Goal: Task Accomplishment & Management: Manage account settings

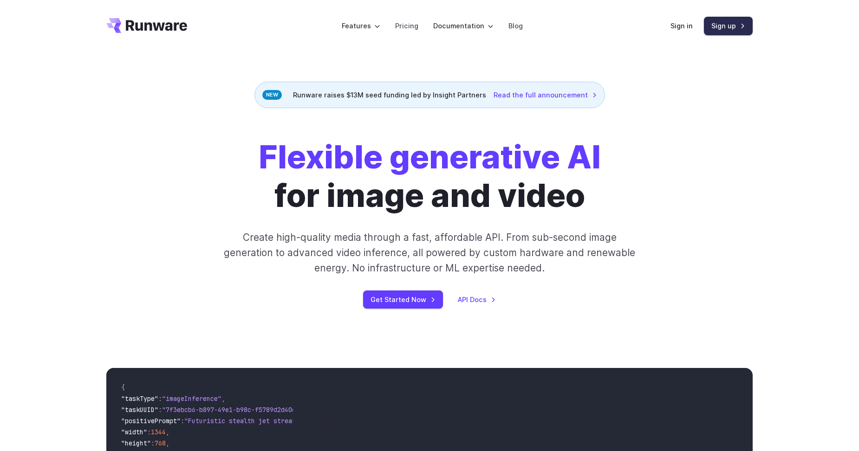
click at [727, 27] on link "Sign up" at bounding box center [728, 26] width 49 height 18
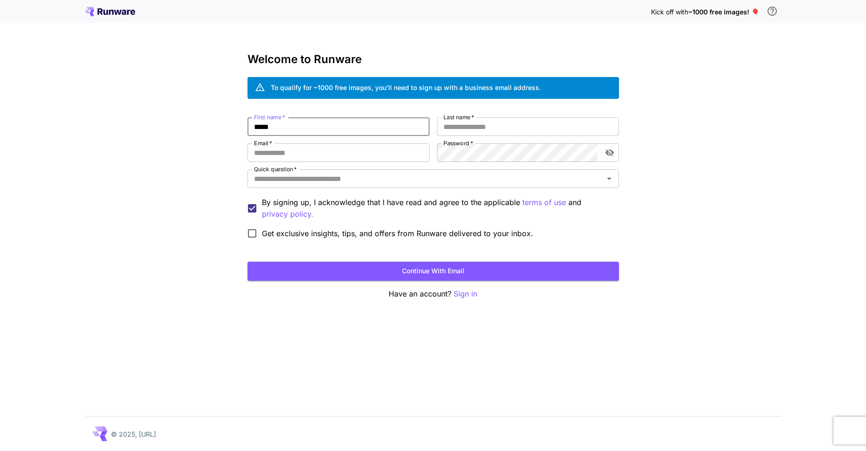
type input "*****"
type input "**********"
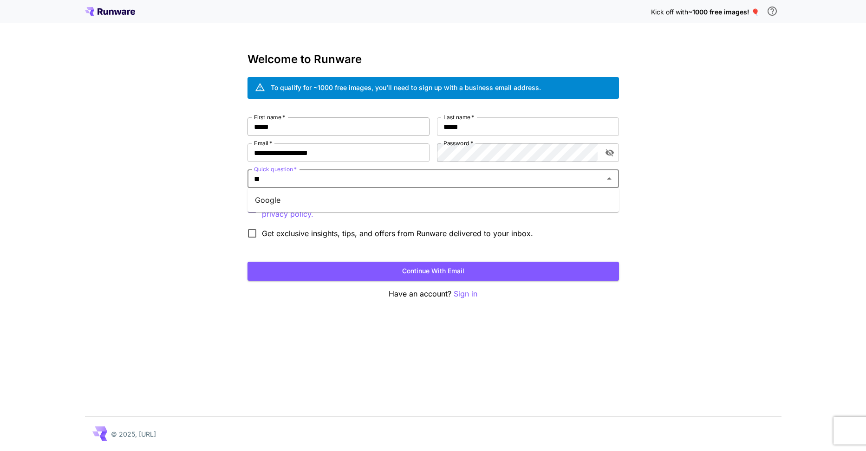
type input "***"
click at [327, 197] on li "Google" at bounding box center [434, 200] width 372 height 17
click at [327, 197] on p "By signing up, I acknowledge that I have read and agree to the applicable terms…" at bounding box center [437, 208] width 350 height 23
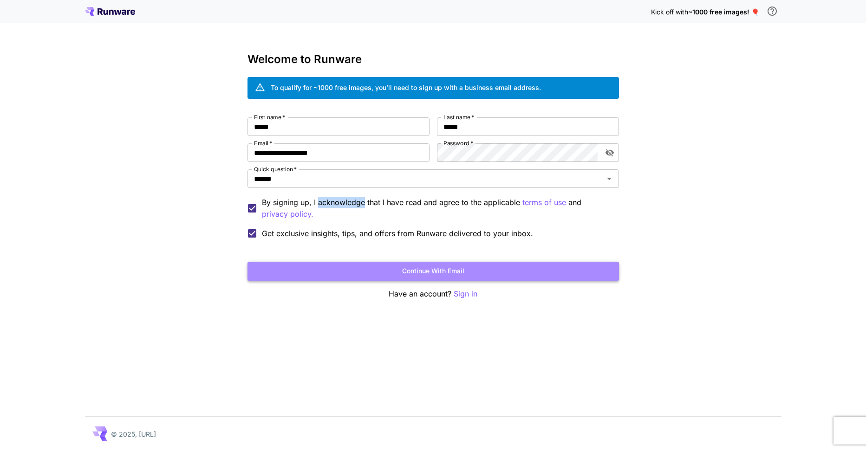
click at [374, 269] on button "Continue with email" at bounding box center [434, 271] width 372 height 19
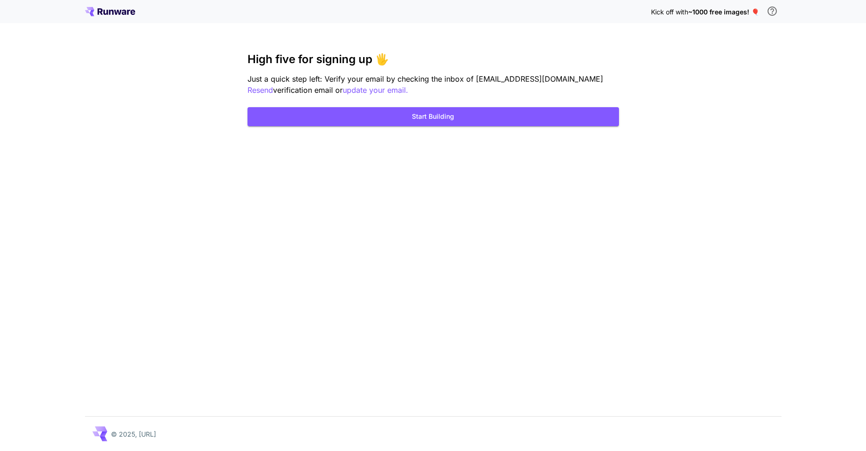
click at [723, 13] on span "~1000 free images! 🎈" at bounding box center [723, 12] width 71 height 8
click at [385, 123] on button "Start Building" at bounding box center [434, 116] width 372 height 19
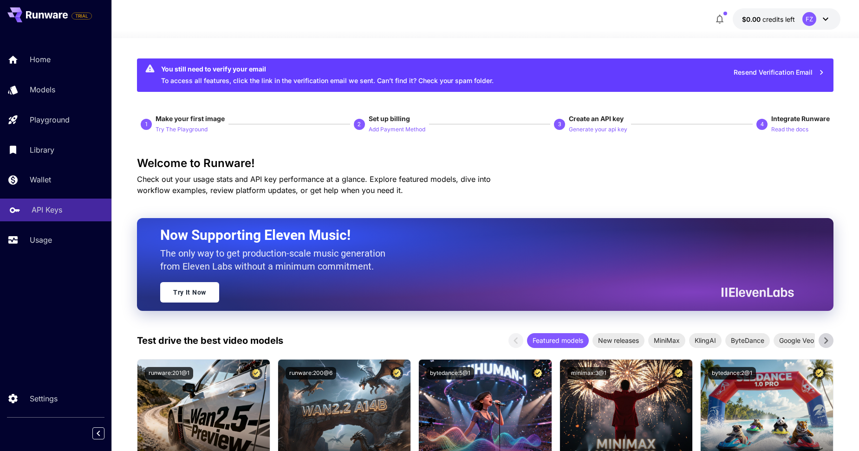
click at [56, 214] on p "API Keys" at bounding box center [47, 209] width 31 height 11
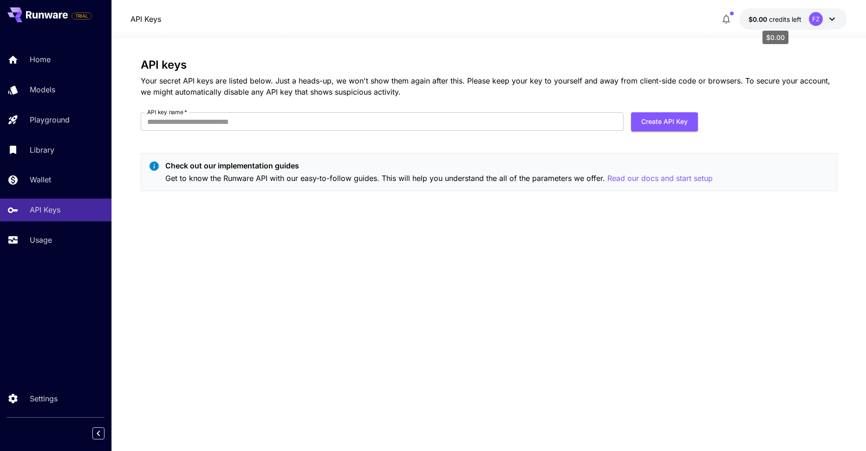
click at [758, 22] on span "$0.00" at bounding box center [759, 19] width 20 height 8
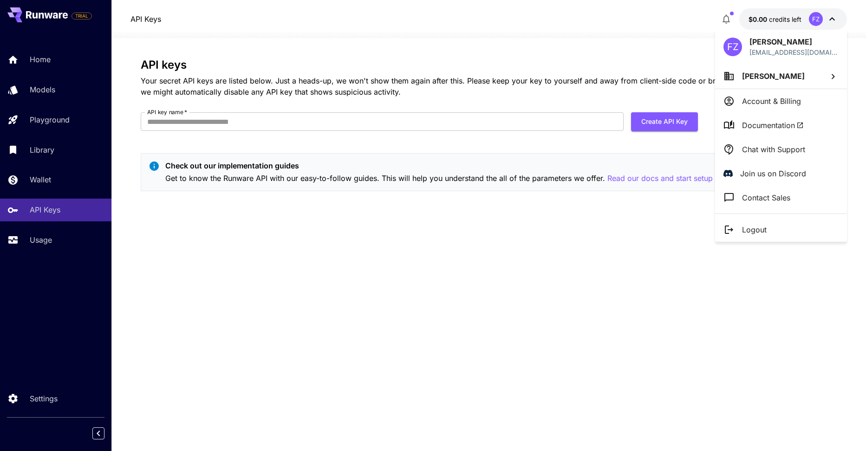
click at [769, 79] on span "[PERSON_NAME]" at bounding box center [773, 76] width 63 height 9
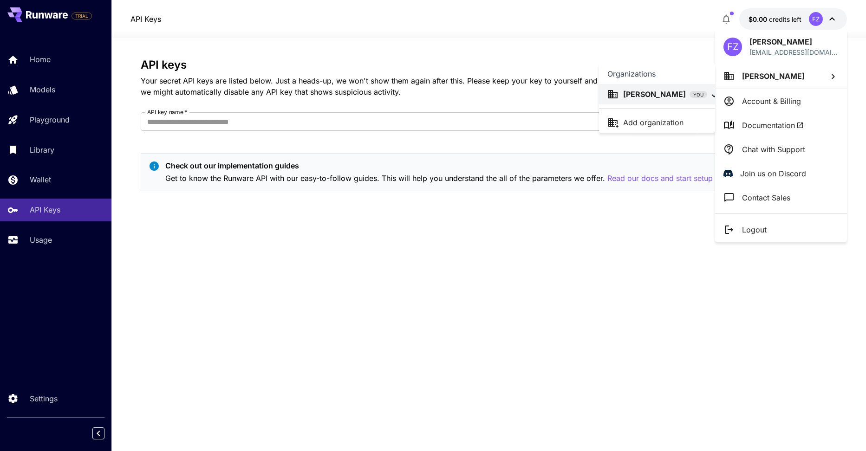
click at [773, 101] on div at bounding box center [433, 225] width 866 height 451
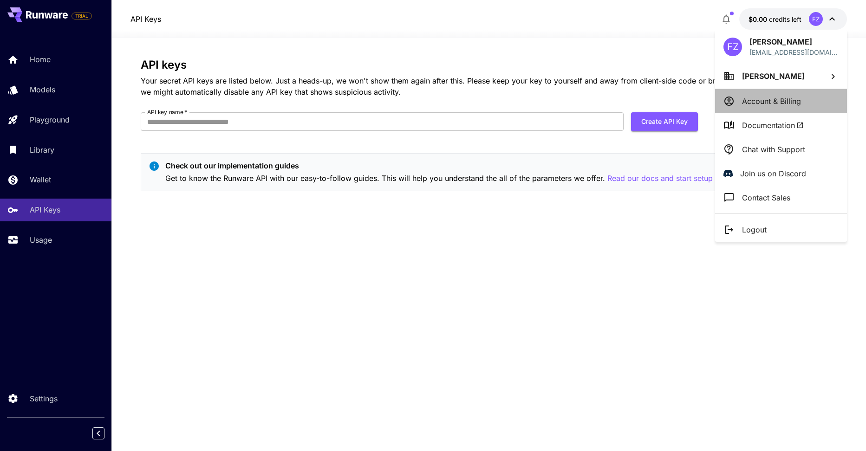
click at [773, 101] on p "Account & Billing" at bounding box center [771, 101] width 59 height 11
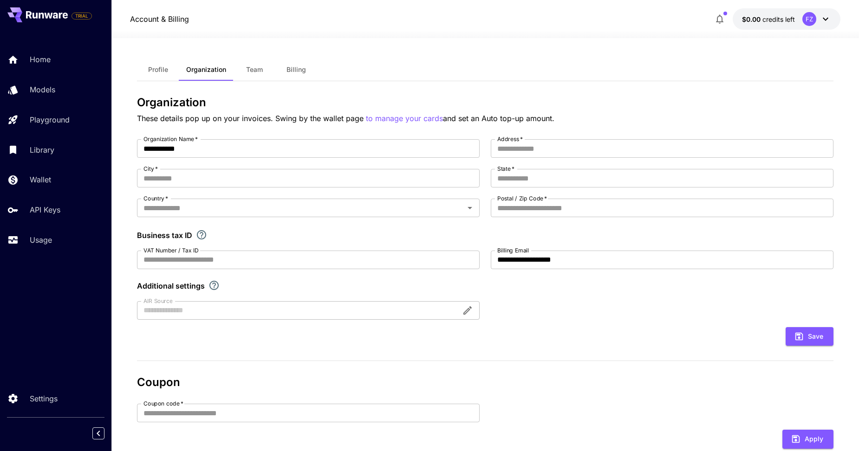
click at [722, 20] on icon "button" at bounding box center [719, 19] width 7 height 9
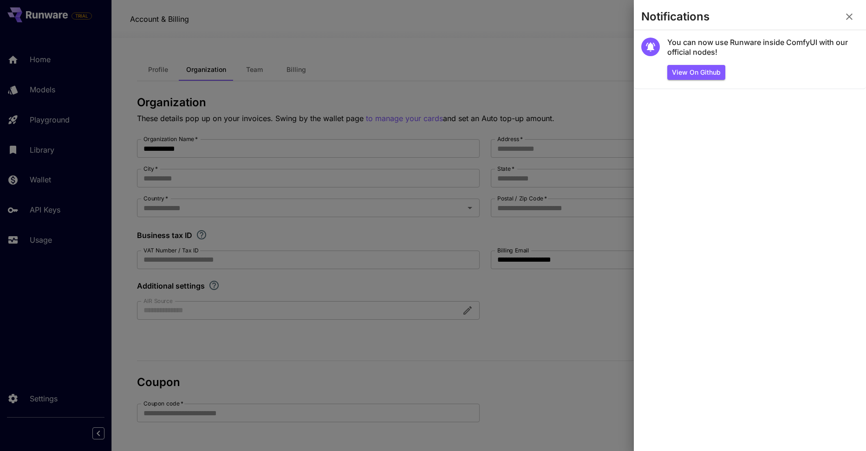
click at [850, 13] on icon "button" at bounding box center [849, 16] width 11 height 11
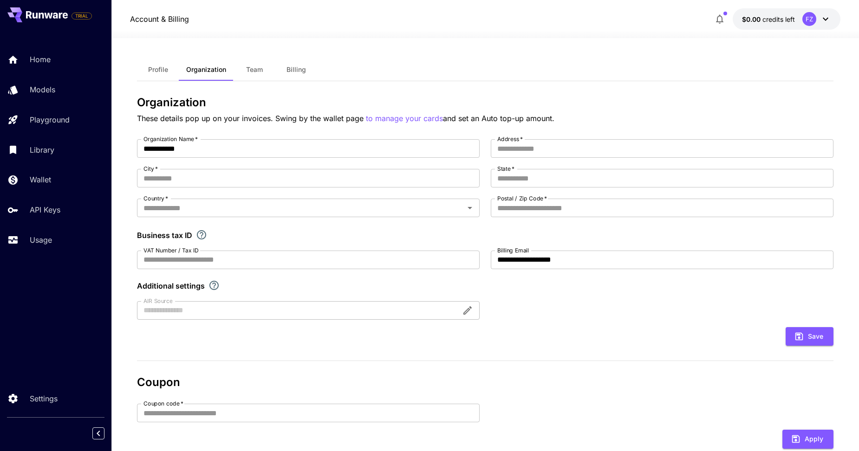
click at [725, 21] on icon "button" at bounding box center [719, 18] width 11 height 11
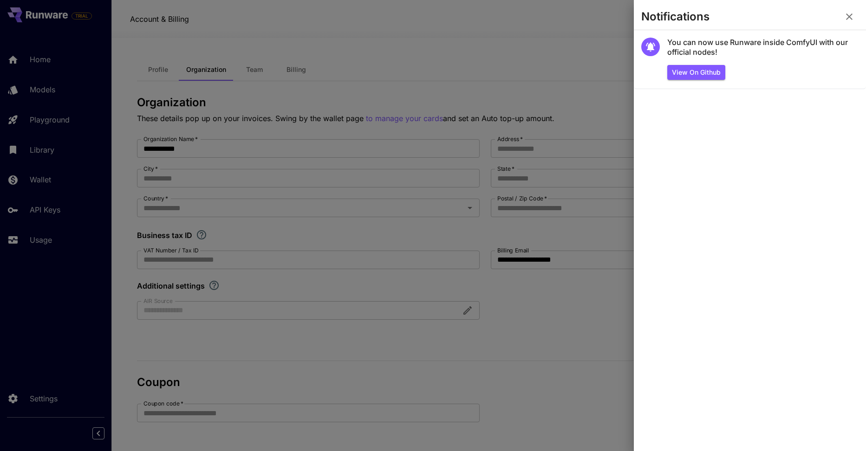
click at [340, 68] on div at bounding box center [433, 225] width 866 height 451
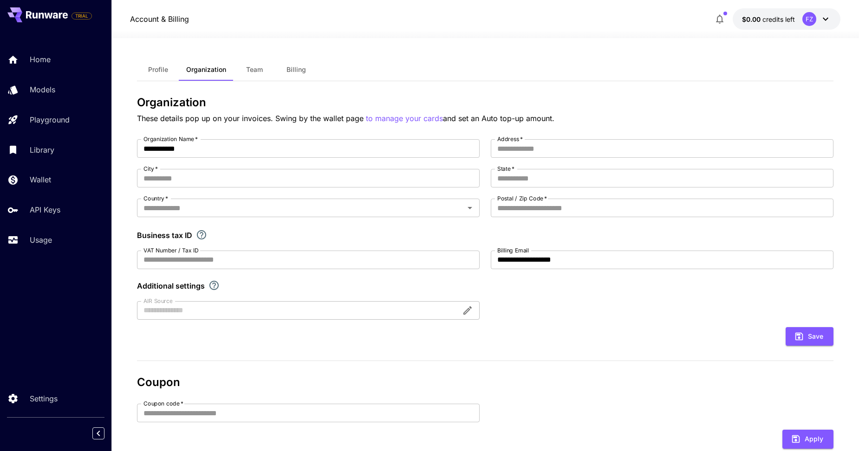
drag, startPoint x: 54, startPoint y: 66, endPoint x: 61, endPoint y: 18, distance: 48.8
click at [54, 65] on link "Home" at bounding box center [55, 59] width 111 height 23
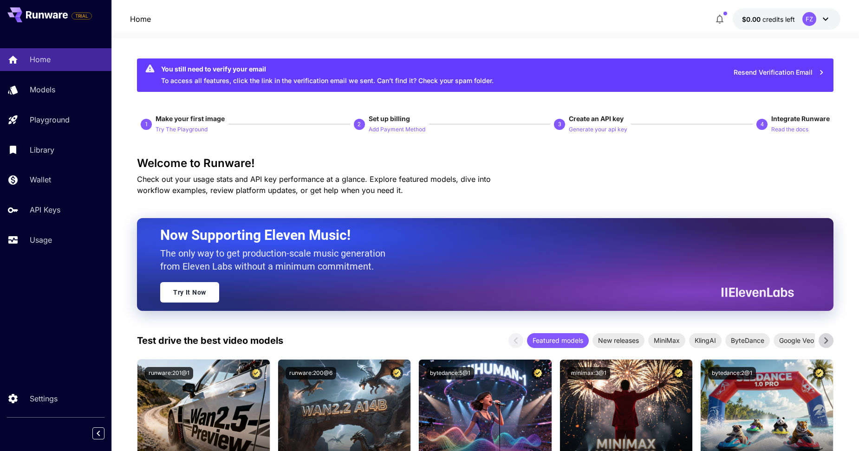
click at [61, 17] on icon at bounding box center [47, 14] width 42 height 7
click at [43, 15] on icon at bounding box center [41, 16] width 5 height 6
click at [287, 193] on span "Check out your usage stats and API key performance at a glance. Explore feature…" at bounding box center [314, 185] width 354 height 20
click at [43, 98] on link "Models" at bounding box center [55, 89] width 111 height 23
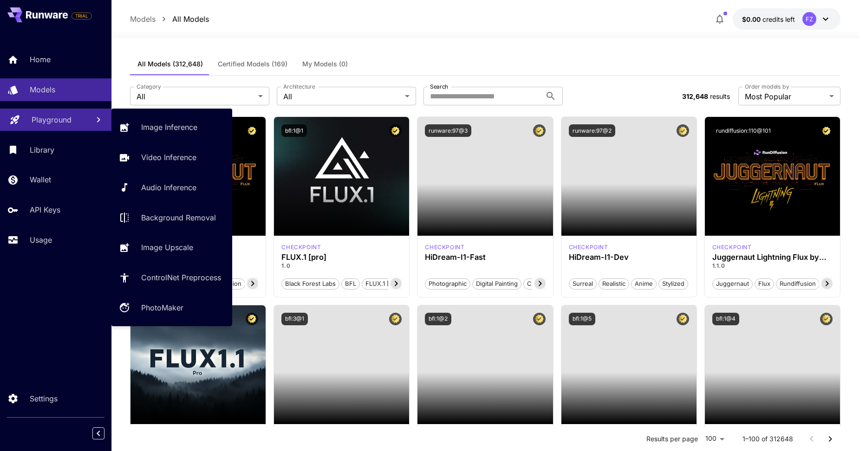
click at [47, 118] on p "Playground" at bounding box center [52, 119] width 40 height 11
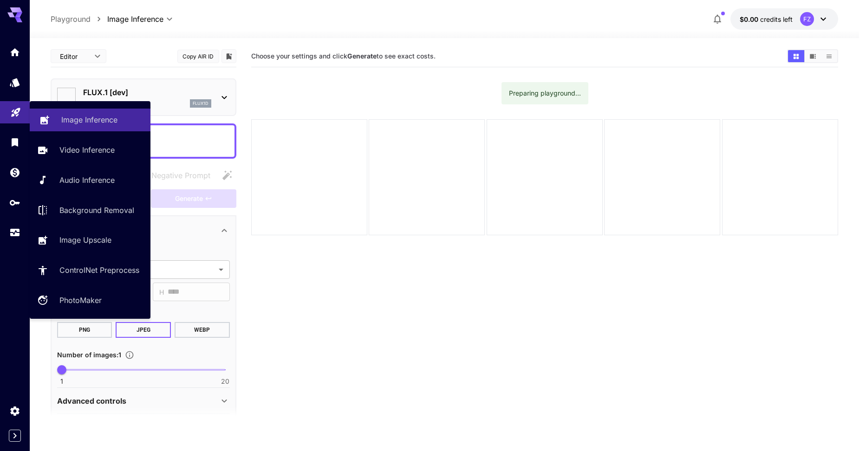
type input "**********"
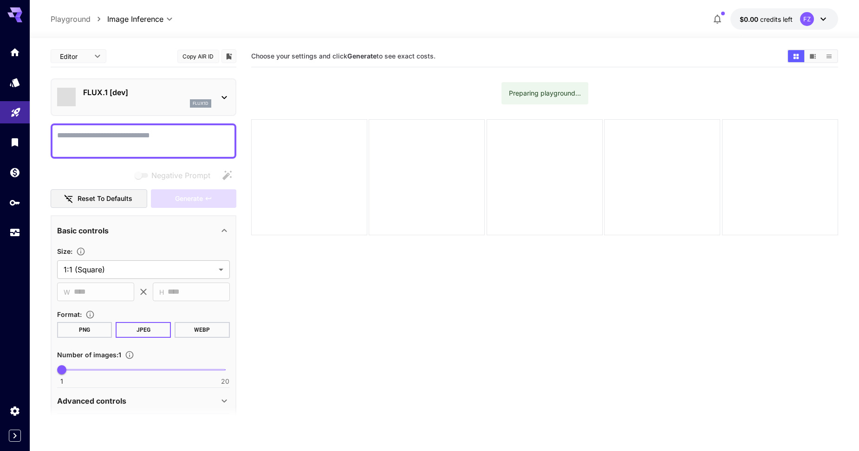
click at [817, 19] on div "FZ" at bounding box center [814, 19] width 29 height 14
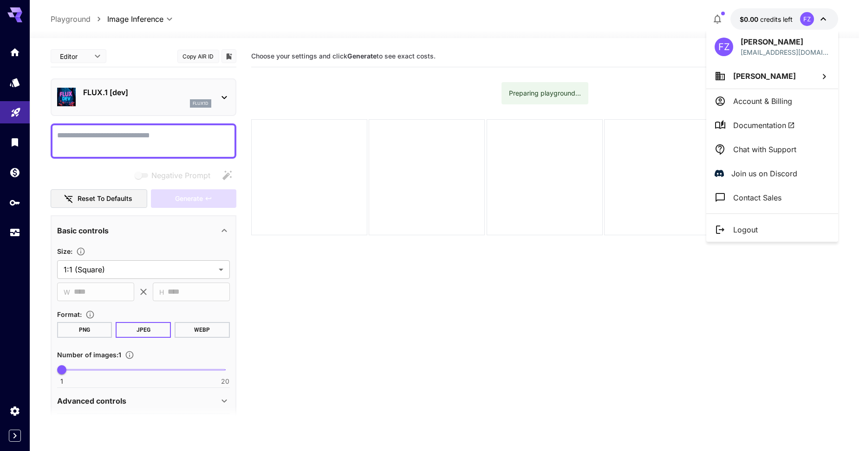
click at [749, 232] on p "Logout" at bounding box center [745, 229] width 25 height 11
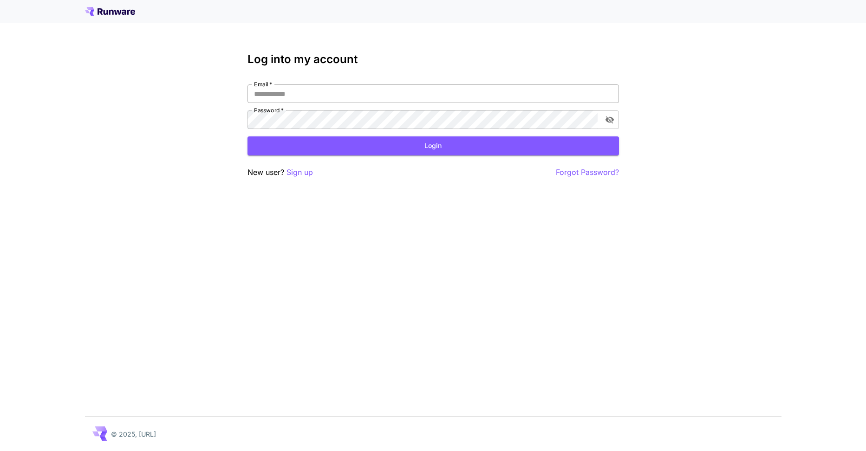
click at [311, 92] on input "Email   *" at bounding box center [434, 94] width 372 height 19
type input "**********"
click at [530, 144] on button "Login" at bounding box center [434, 146] width 372 height 19
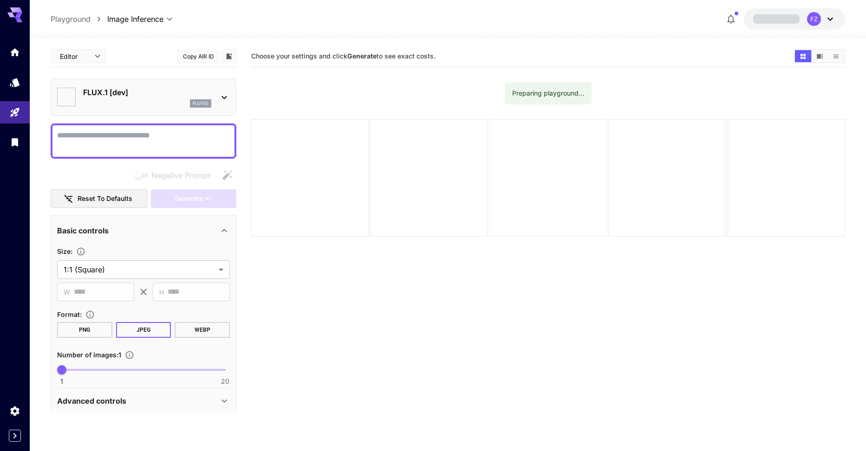
type input "**********"
click at [717, 20] on icon "button" at bounding box center [717, 18] width 11 height 11
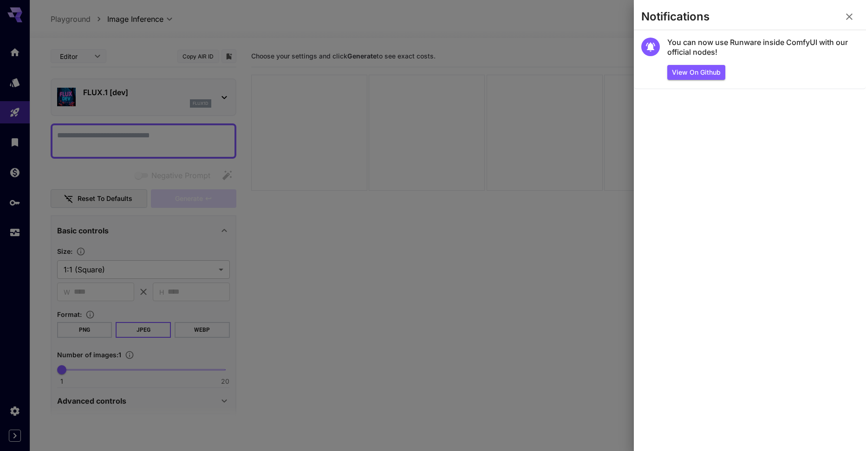
click at [853, 18] on icon "button" at bounding box center [849, 16] width 11 height 11
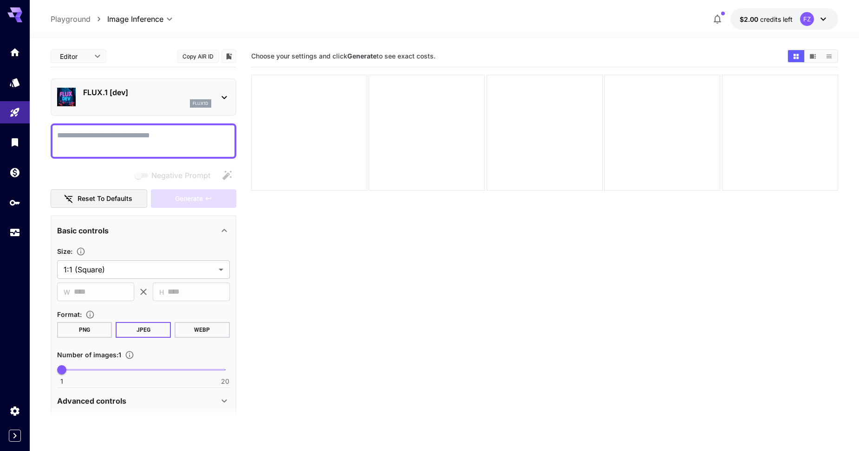
click at [801, 26] on button "$2.00 credits left FZ" at bounding box center [785, 18] width 108 height 21
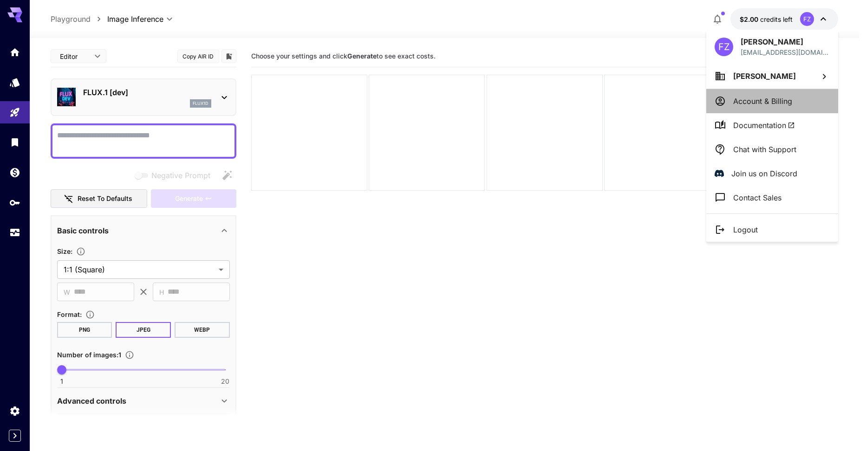
click at [760, 102] on p "Account & Billing" at bounding box center [762, 101] width 59 height 11
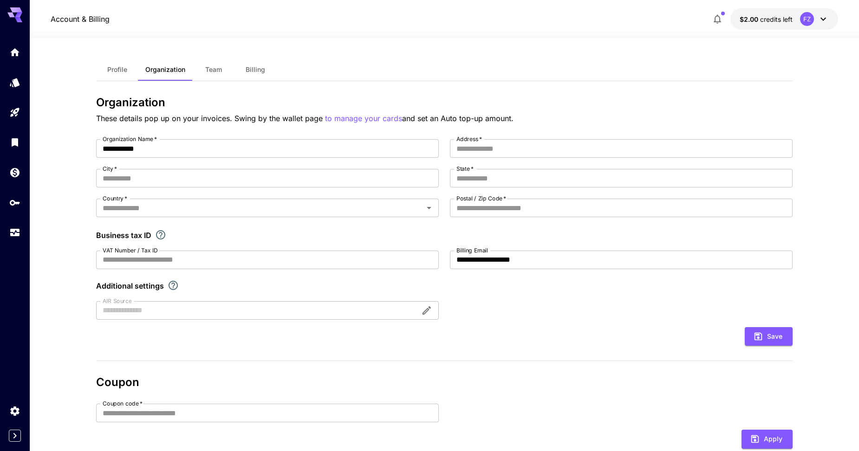
click at [258, 75] on button "Billing" at bounding box center [256, 70] width 42 height 22
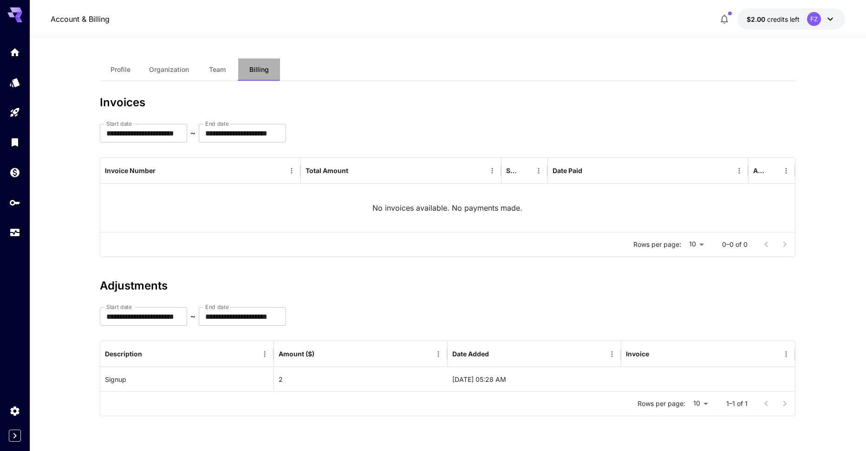
click at [238, 69] on button "Billing" at bounding box center [259, 70] width 42 height 22
click at [222, 69] on span "Team" at bounding box center [217, 69] width 17 height 8
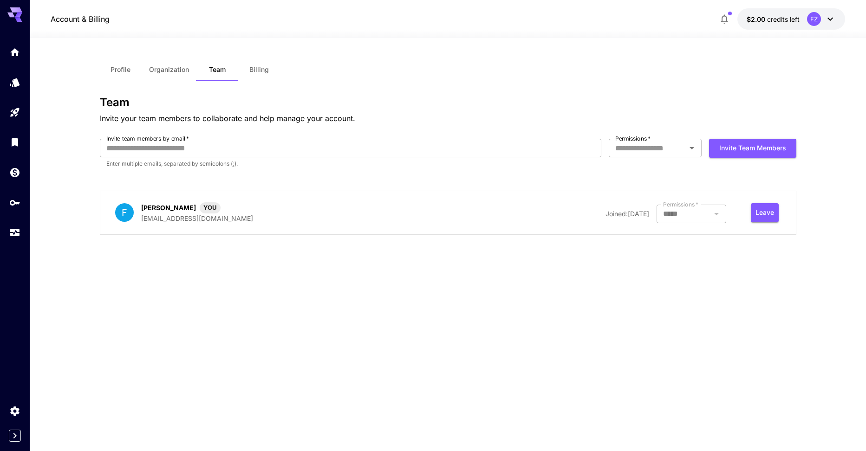
click at [159, 76] on button "Organization" at bounding box center [169, 70] width 55 height 22
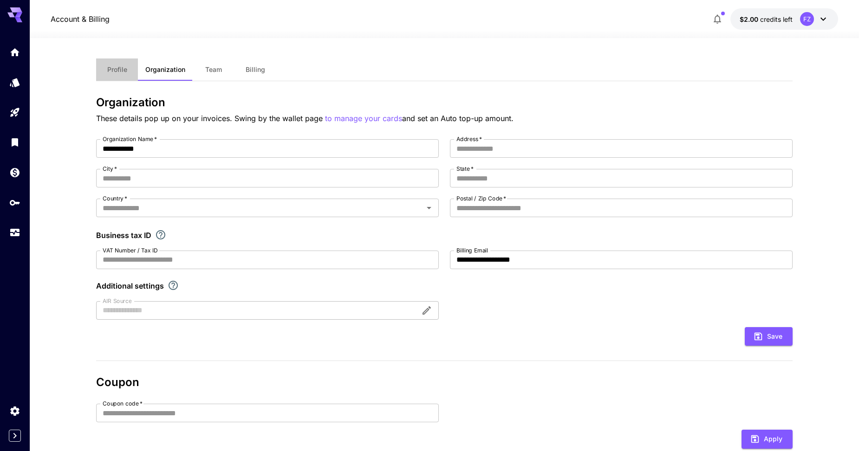
click at [126, 78] on button "Profile" at bounding box center [117, 70] width 42 height 22
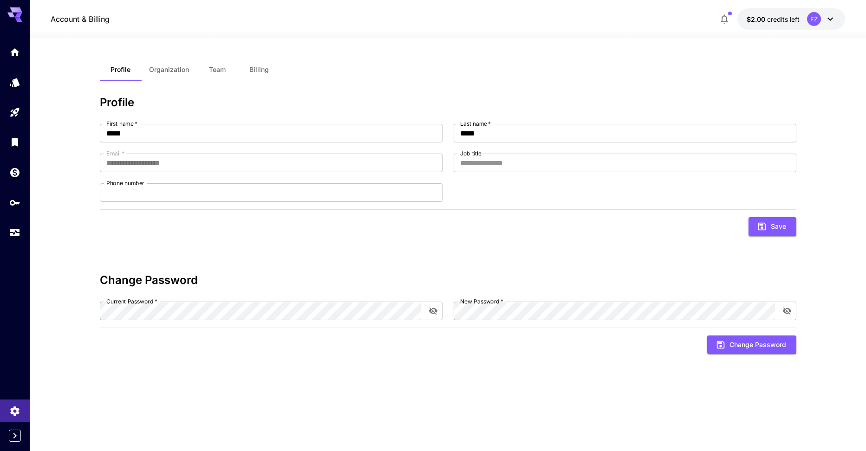
click at [17, 16] on icon at bounding box center [18, 15] width 7 height 5
click at [15, 430] on div at bounding box center [15, 421] width 30 height 42
click at [17, 436] on icon "Expand sidebar" at bounding box center [14, 436] width 11 height 11
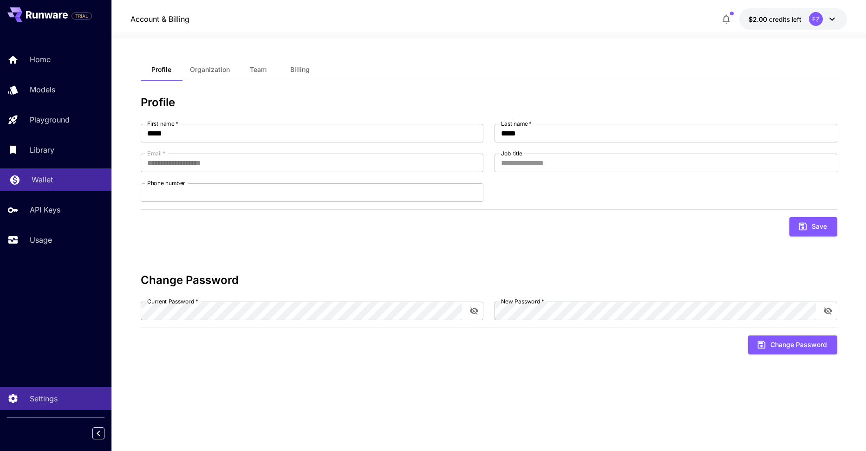
click at [45, 186] on link "Wallet" at bounding box center [55, 180] width 111 height 23
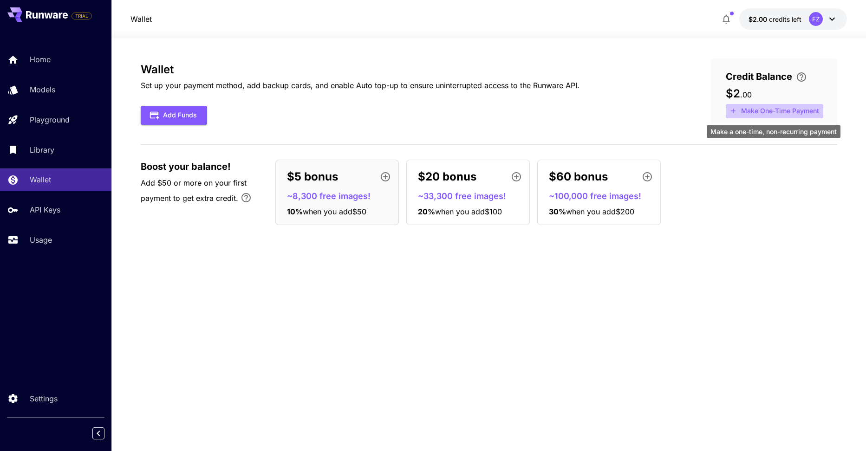
click at [803, 108] on button "Make One-Time Payment" at bounding box center [775, 111] width 98 height 14
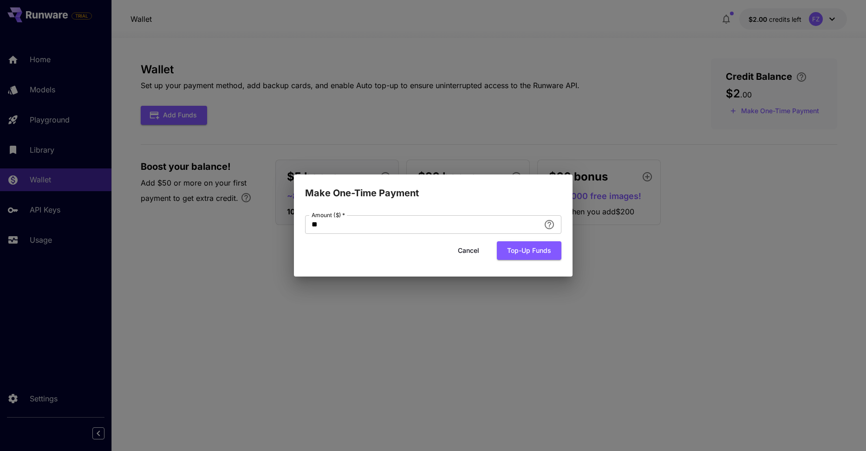
click at [470, 249] on button "Cancel" at bounding box center [469, 251] width 42 height 19
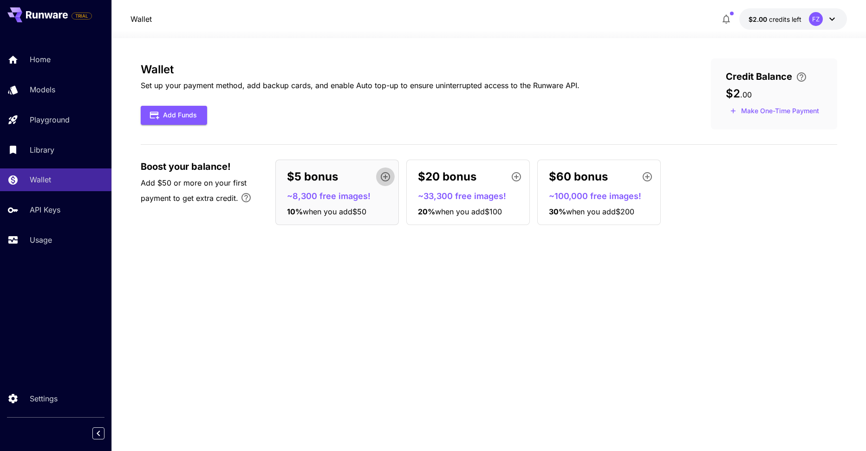
click at [387, 179] on icon "button" at bounding box center [385, 176] width 11 height 11
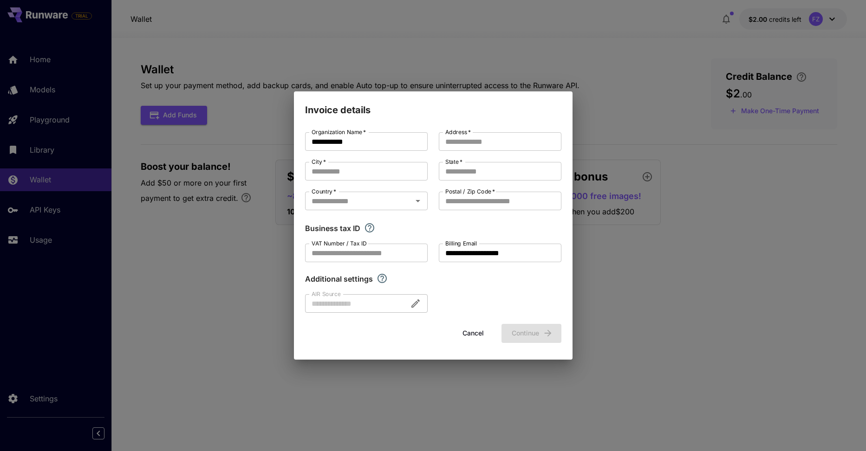
click at [468, 333] on button "Cancel" at bounding box center [473, 333] width 42 height 19
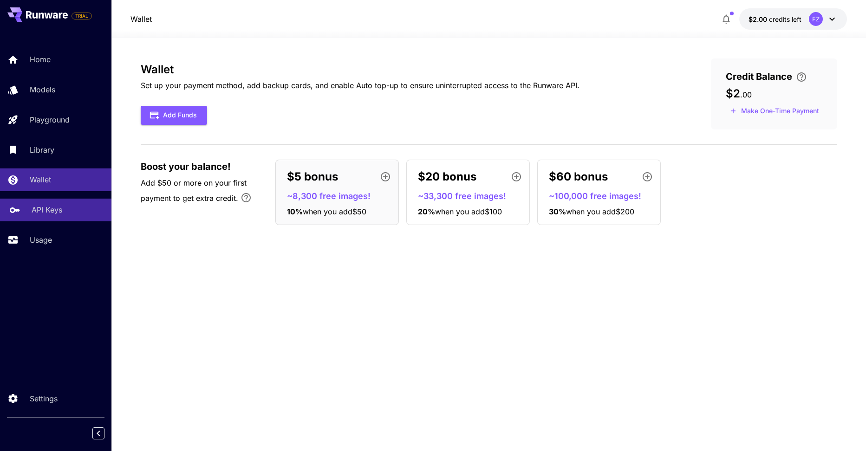
click at [79, 215] on div "API Keys" at bounding box center [68, 209] width 72 height 11
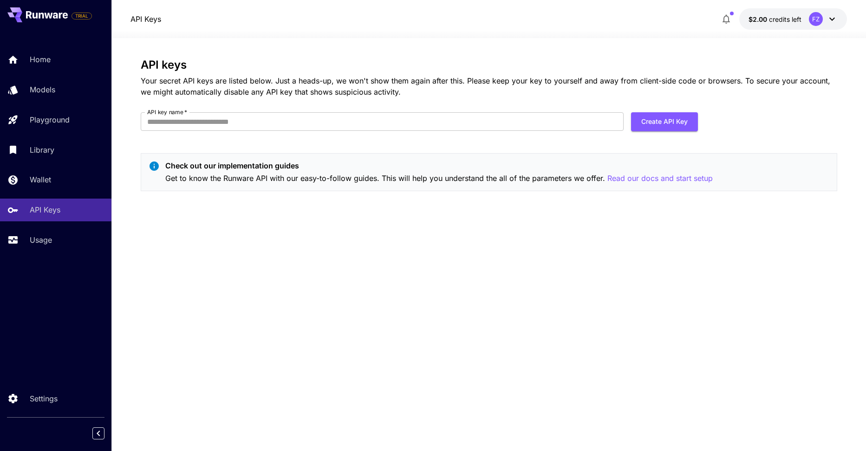
click at [71, 228] on div "Home Models Playground Library Wallet API Keys Usage" at bounding box center [55, 149] width 111 height 203
click at [66, 248] on link "Usage" at bounding box center [55, 240] width 111 height 23
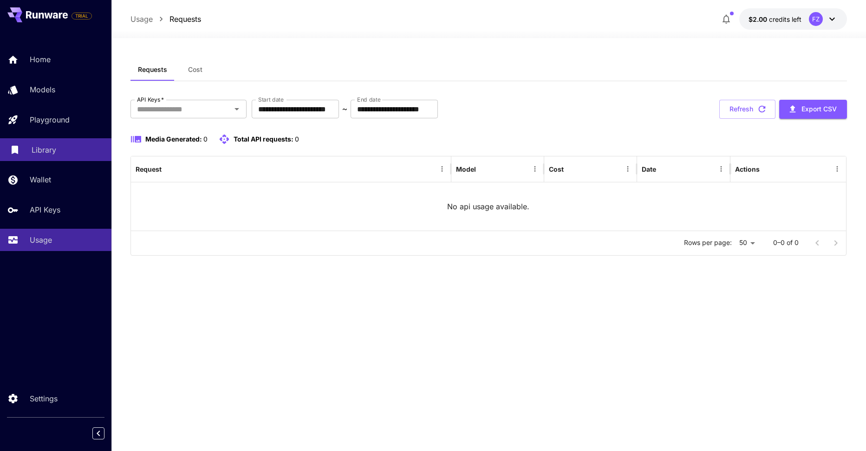
click at [78, 153] on div "Library" at bounding box center [68, 149] width 72 height 11
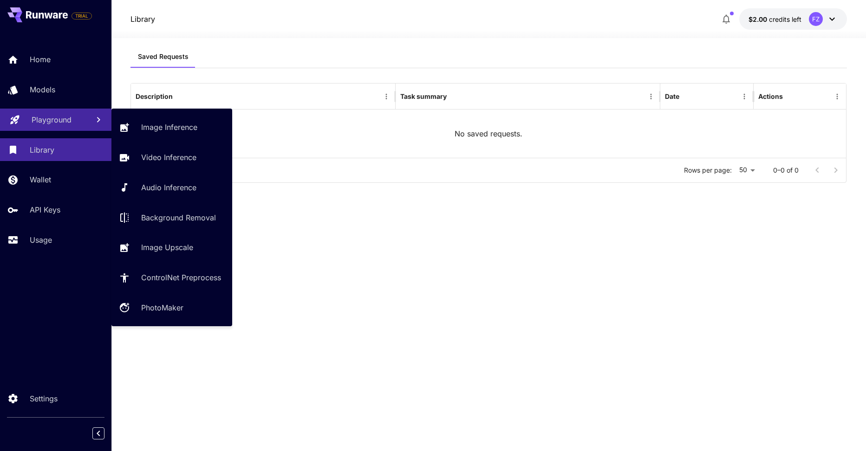
click at [81, 122] on div "Playground" at bounding box center [57, 119] width 50 height 11
